Goal: Task Accomplishment & Management: Use online tool/utility

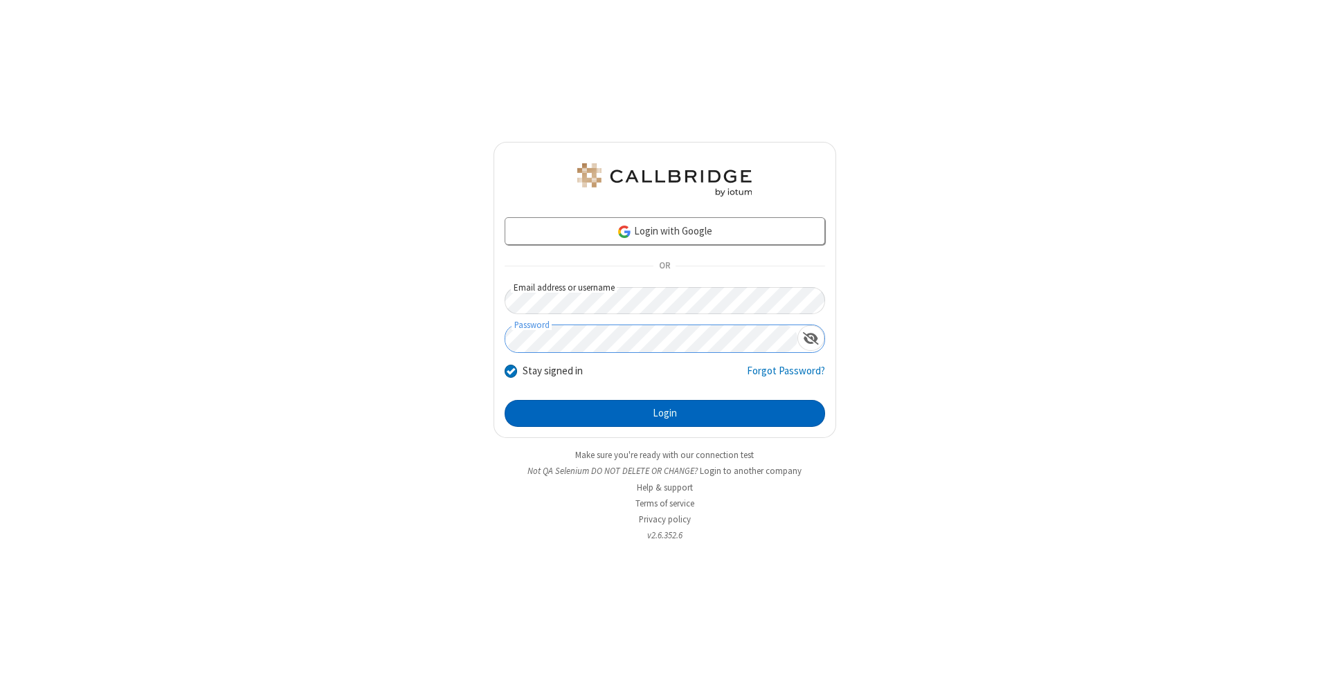
click at [664, 414] on button "Login" at bounding box center [665, 414] width 320 height 28
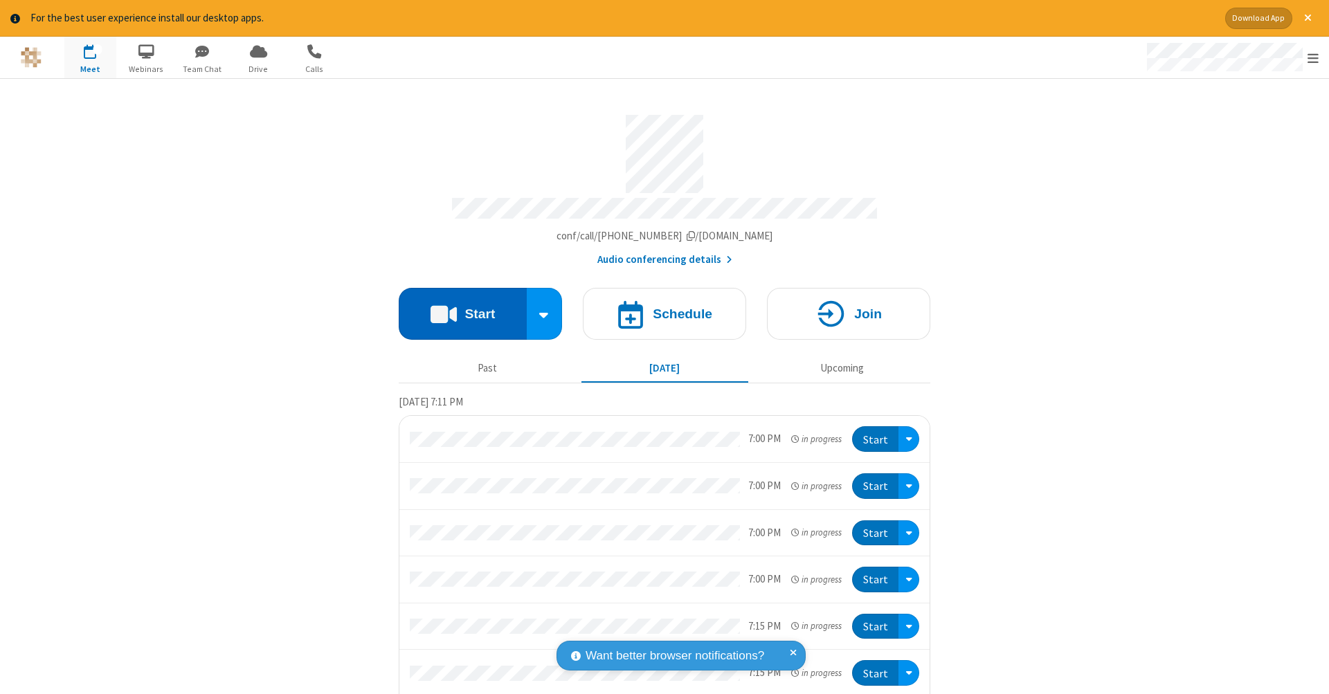
click at [457, 307] on button "Start" at bounding box center [463, 314] width 128 height 52
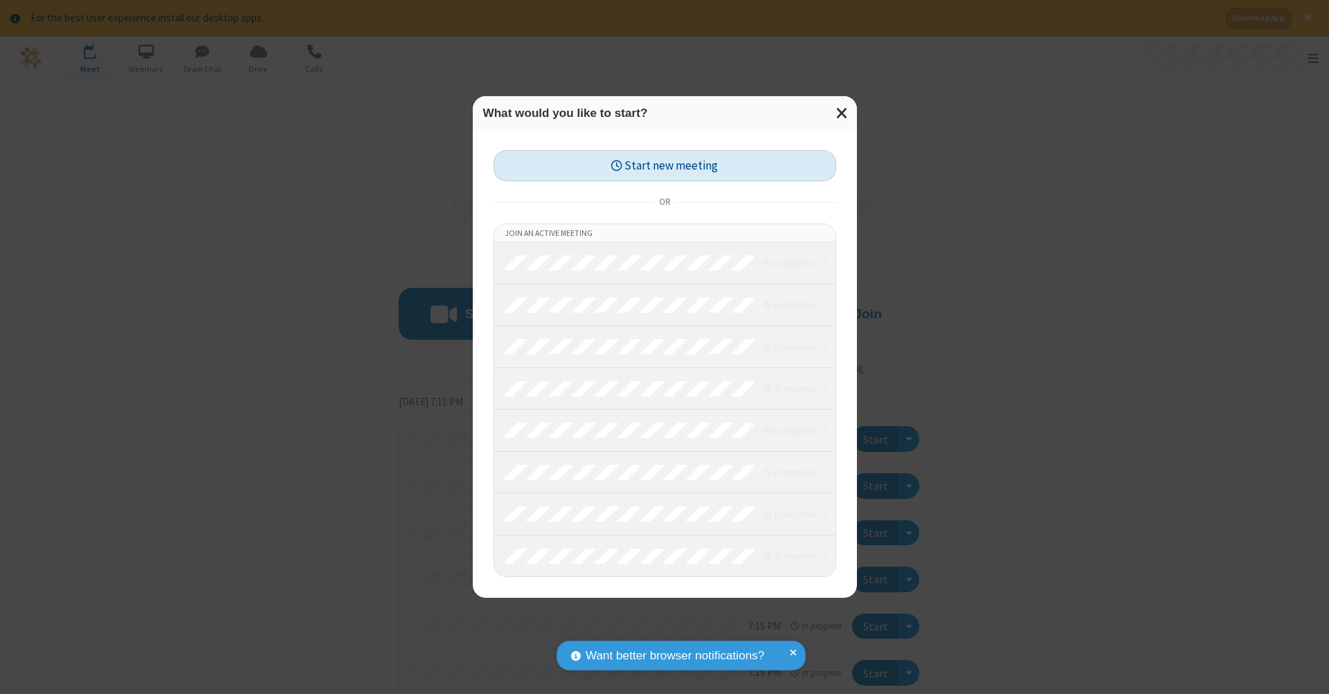
click at [664, 165] on button "Start new meeting" at bounding box center [664, 165] width 343 height 31
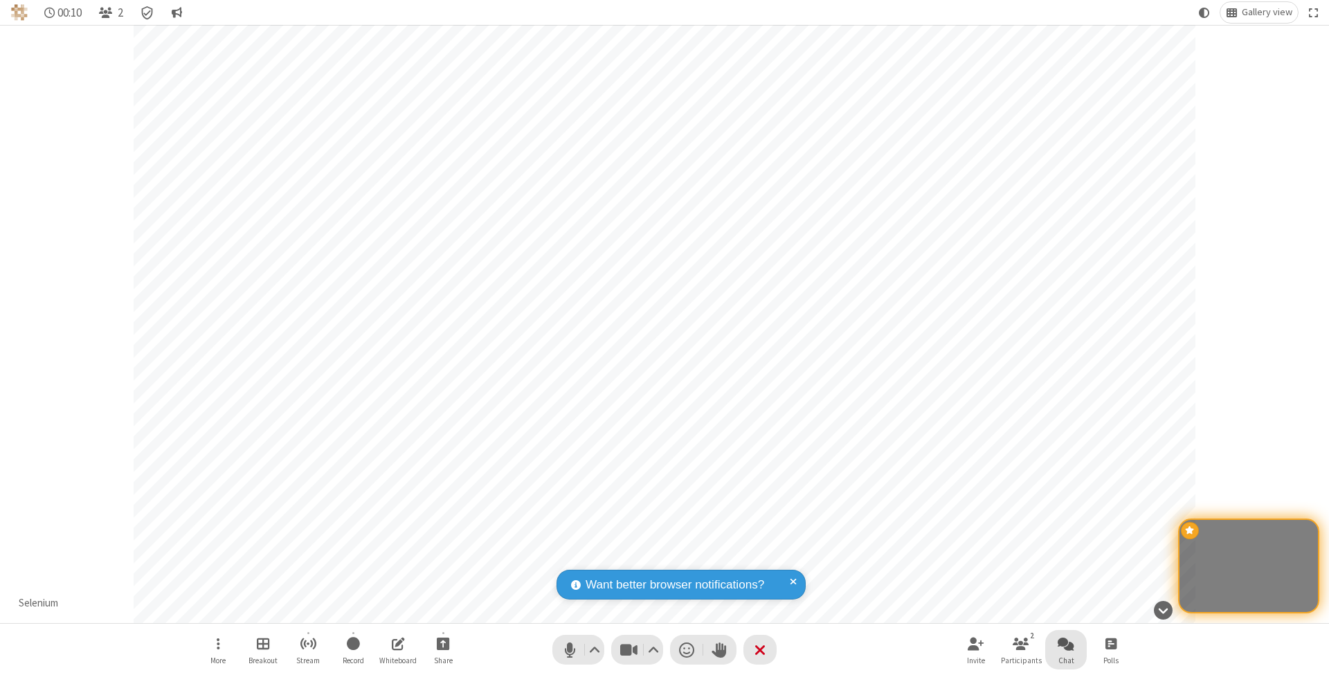
click at [1065, 643] on span "Open chat" at bounding box center [1066, 643] width 17 height 17
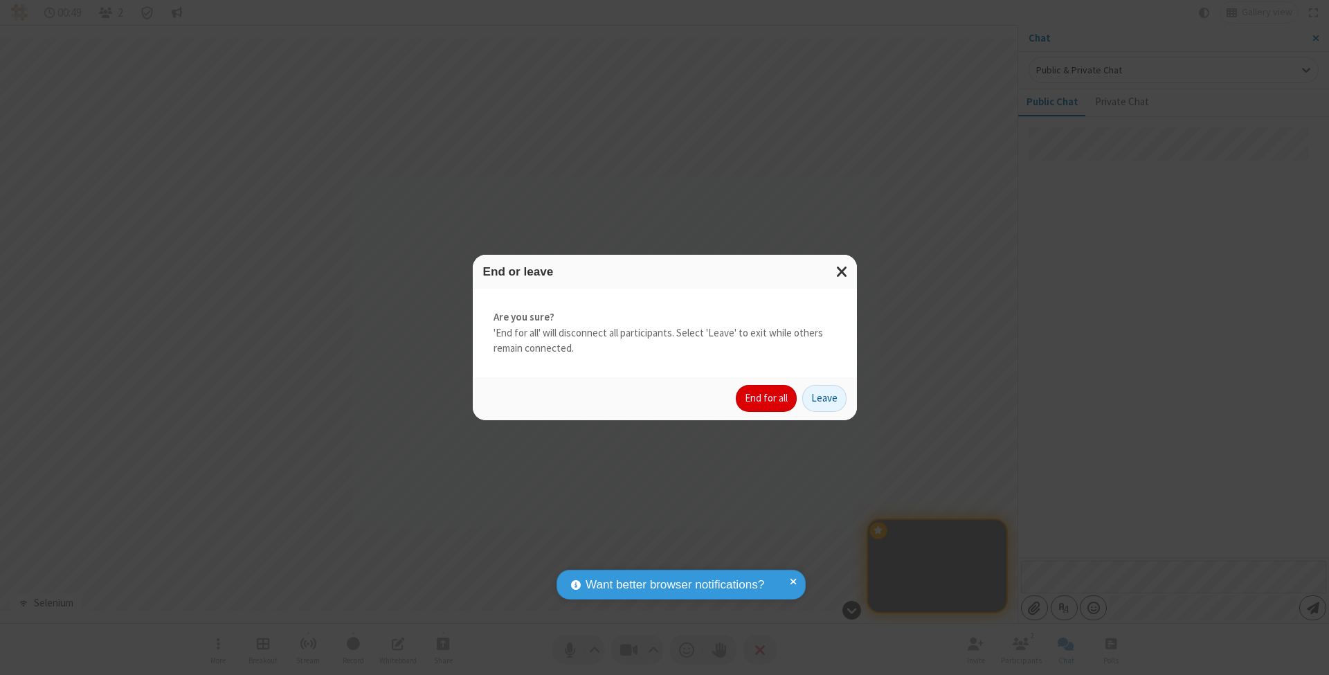
click at [767, 397] on button "End for all" at bounding box center [766, 399] width 61 height 28
